Goal: Task Accomplishment & Management: Use online tool/utility

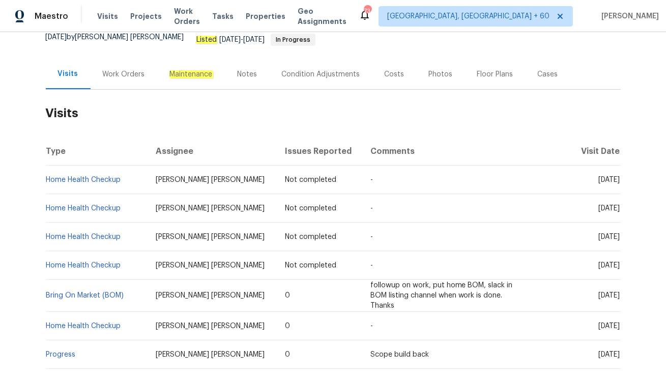
scroll to position [103, 0]
click at [129, 69] on div "Work Orders" at bounding box center [124, 74] width 42 height 10
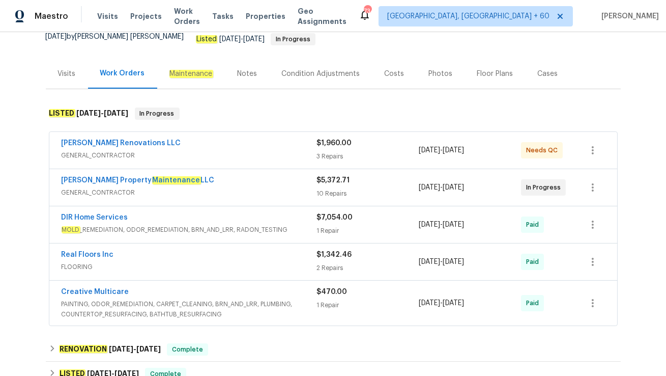
click at [183, 187] on span "GENERAL_CONTRACTOR" at bounding box center [189, 192] width 255 height 10
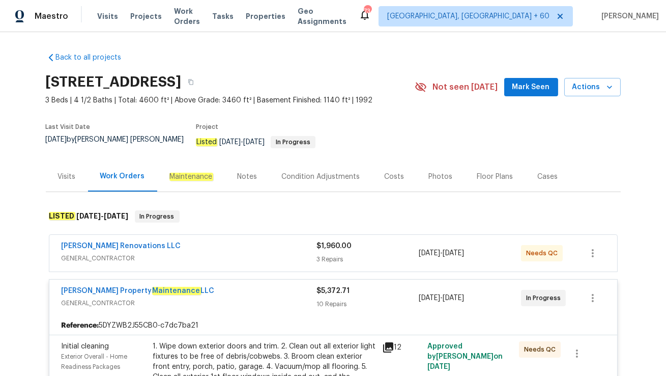
click at [69, 178] on div "Visits" at bounding box center [67, 176] width 42 height 30
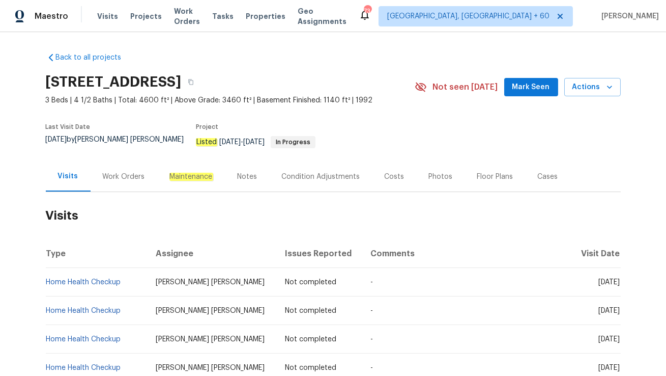
click at [118, 171] on div "Work Orders" at bounding box center [124, 176] width 42 height 10
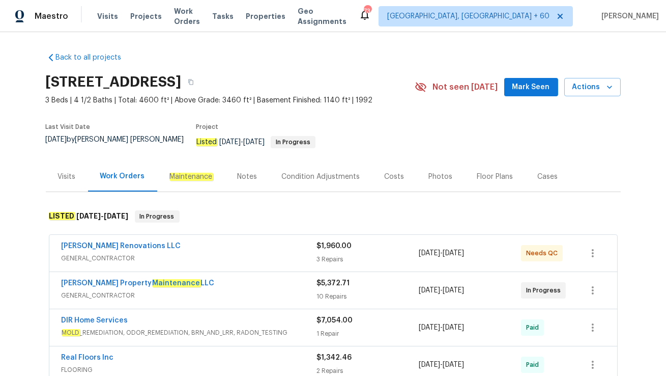
click at [169, 241] on div "[PERSON_NAME] Renovations LLC" at bounding box center [189, 247] width 255 height 12
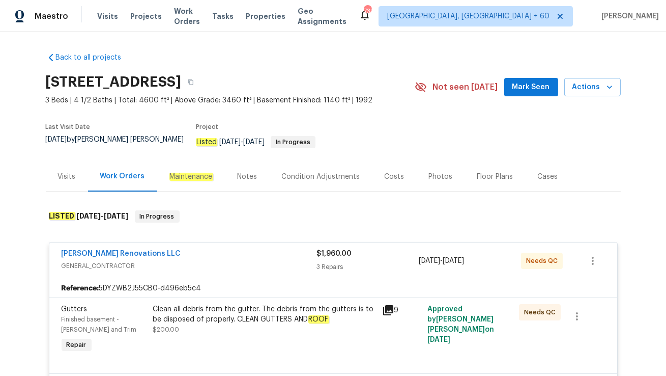
click at [538, 173] on div "Cases" at bounding box center [548, 176] width 20 height 10
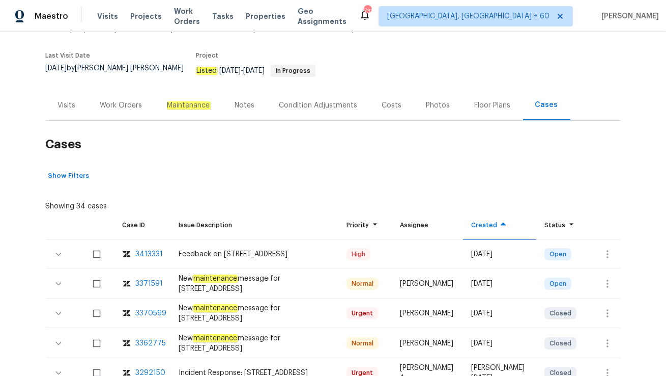
scroll to position [74, 0]
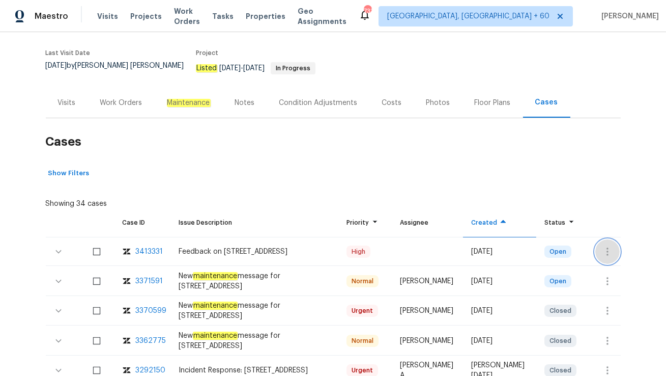
click at [608, 247] on icon "button" at bounding box center [608, 251] width 2 height 8
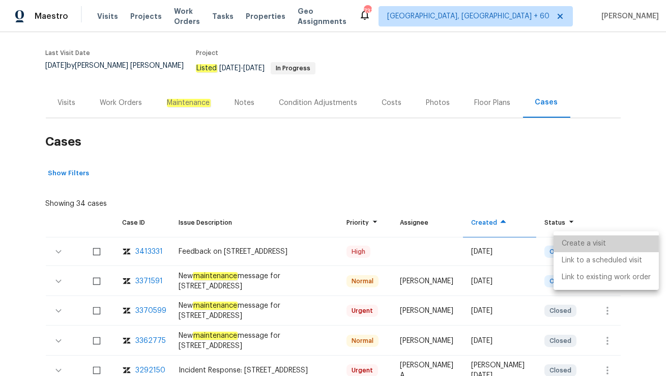
click at [607, 238] on li "Create a visit" at bounding box center [606, 243] width 105 height 17
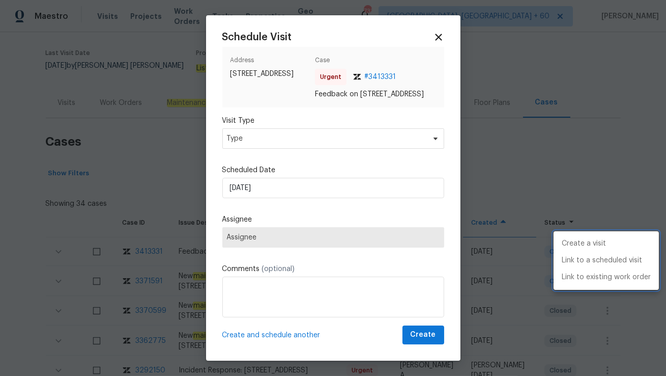
click at [302, 154] on div at bounding box center [333, 188] width 666 height 376
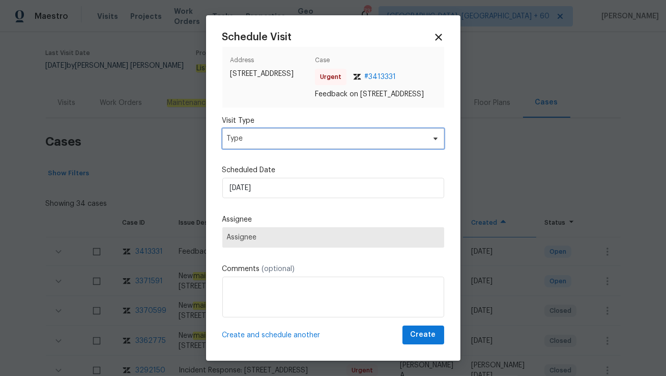
click at [302, 144] on span "Type" at bounding box center [326, 138] width 198 height 10
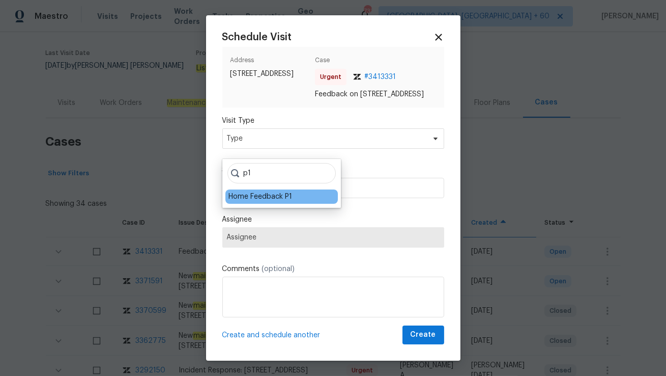
type input "p1"
click at [265, 197] on div "Home Feedback P1" at bounding box center [260, 196] width 64 height 10
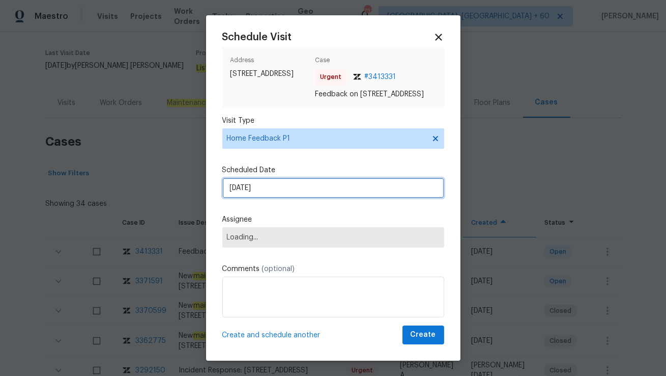
click at [265, 197] on input "[DATE]" at bounding box center [333, 188] width 222 height 20
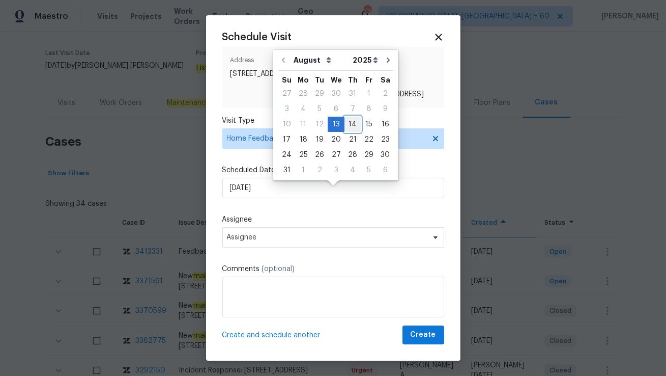
click at [348, 124] on div "14" at bounding box center [353, 124] width 16 height 14
type input "[DATE]"
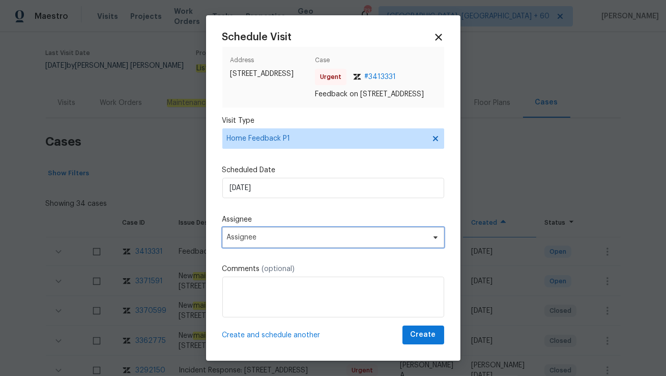
click at [245, 241] on span "Assignee" at bounding box center [326, 237] width 199 height 8
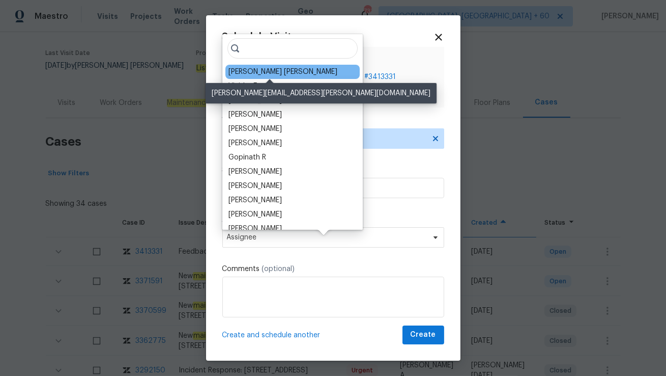
click at [246, 69] on div "[PERSON_NAME] [PERSON_NAME]" at bounding box center [282, 72] width 109 height 10
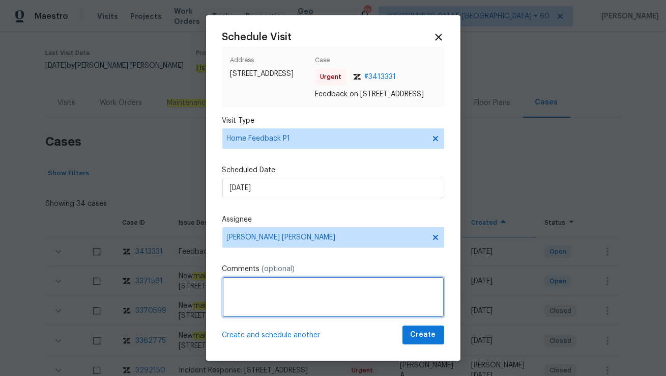
click at [259, 317] on textarea at bounding box center [333, 296] width 222 height 41
paste textarea "there was one of the bedrooms closed and with the light one, she didn't heard a…"
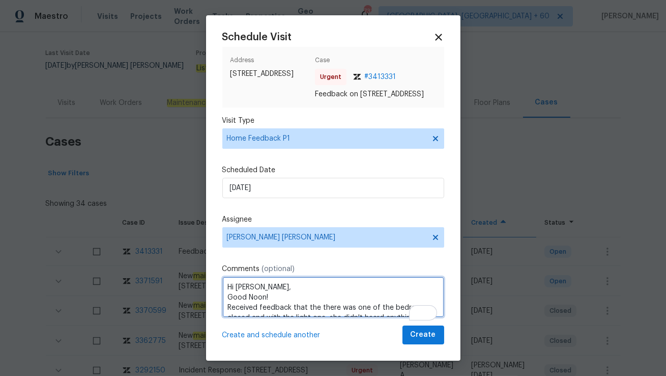
scroll to position [15, 0]
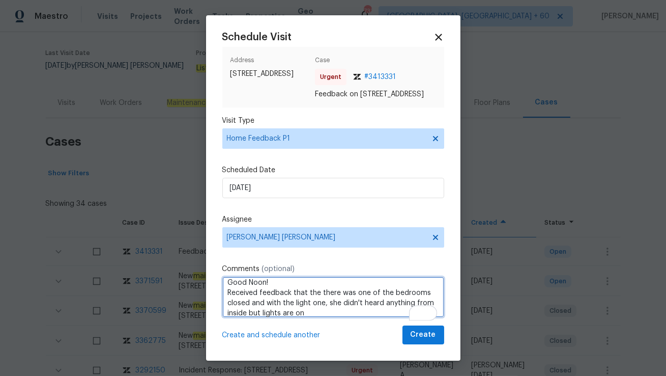
click at [312, 302] on textarea "Hi [PERSON_NAME], Good Noon! Received feedback that the there was one of the be…" at bounding box center [333, 296] width 222 height 41
click at [307, 317] on textarea "Hi [PERSON_NAME], Good Noon! Received feedback that there was one of the bedroo…" at bounding box center [333, 296] width 222 height 41
type textarea "Hi [PERSON_NAME], Good Noon! Received feedback that there was one of the bedroo…"
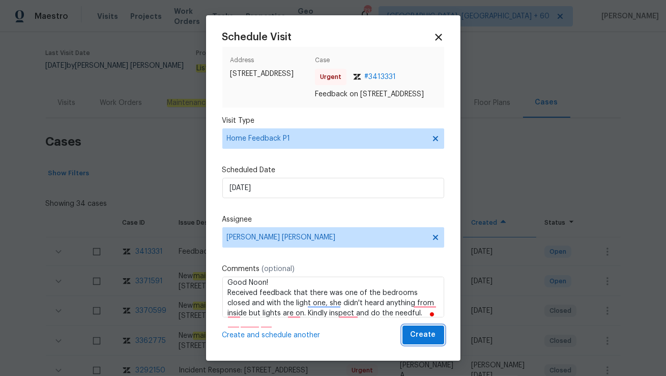
click at [427, 341] on span "Create" at bounding box center [423, 334] width 25 height 13
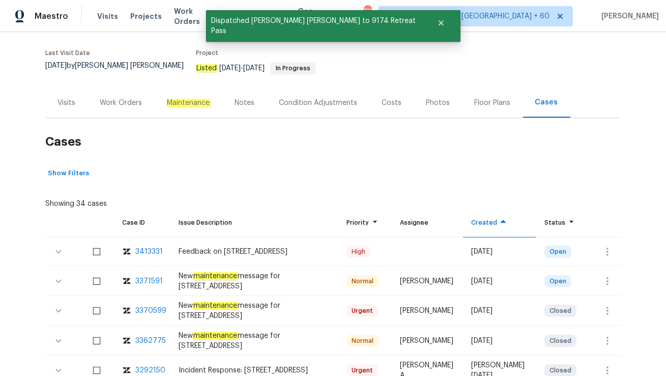
click at [63, 102] on div "Visits" at bounding box center [67, 103] width 42 height 30
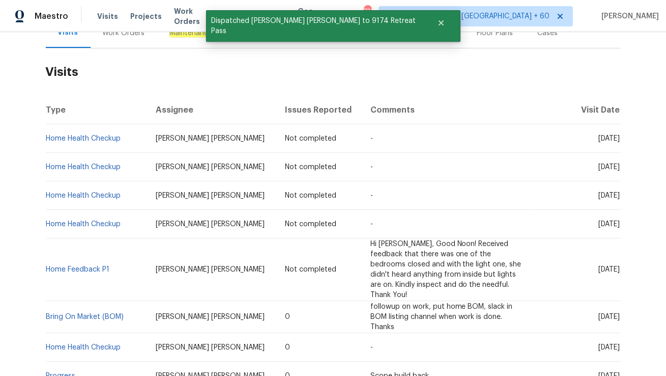
scroll to position [157, 0]
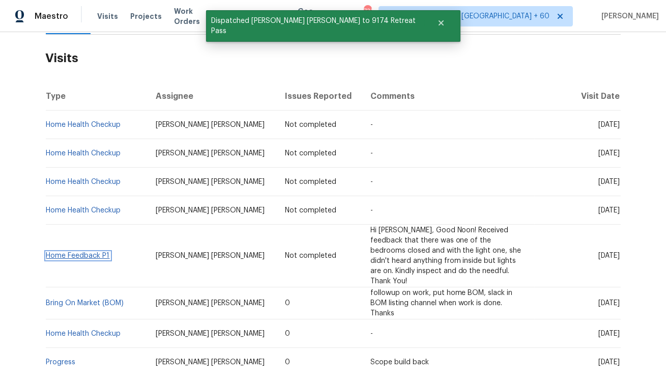
click at [79, 252] on link "Home Feedback P1" at bounding box center [78, 255] width 64 height 7
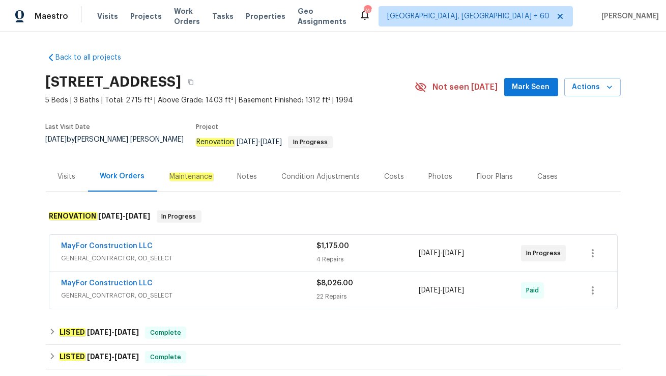
click at [190, 253] on span "GENERAL_CONTRACTOR, OD_SELECT" at bounding box center [189, 258] width 255 height 10
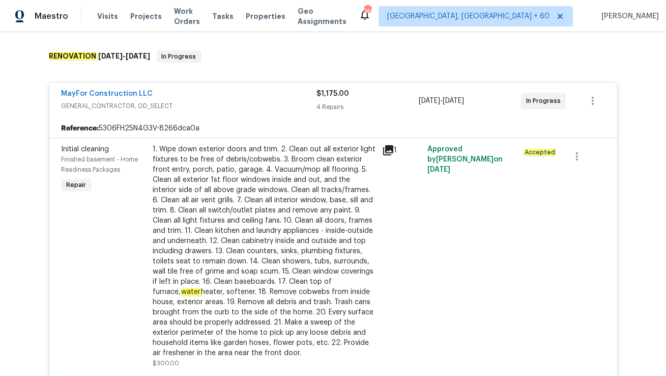
scroll to position [158, 0]
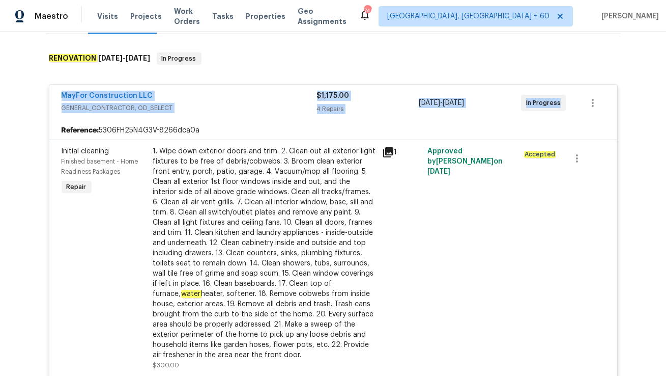
drag, startPoint x: 59, startPoint y: 84, endPoint x: 564, endPoint y: 100, distance: 506.1
click at [564, 100] on div "MayFor Construction LLC GENERAL_CONTRACTOR, OD_SELECT $1,175.00 4 Repairs 7/2/2…" at bounding box center [333, 102] width 568 height 37
copy div "MayFor Construction LLC GENERAL_CONTRACTOR, OD_SELECT $1,175.00 4 Repairs 7/2/2…"
